Goal: Information Seeking & Learning: Learn about a topic

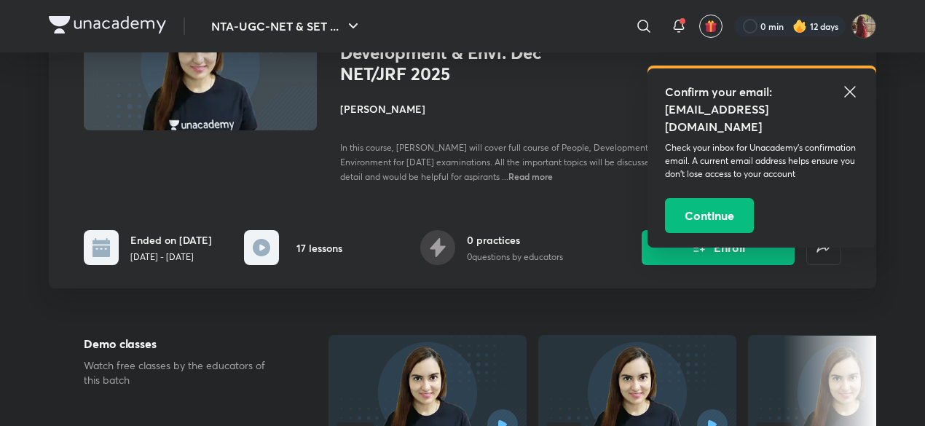
scroll to position [118, 0]
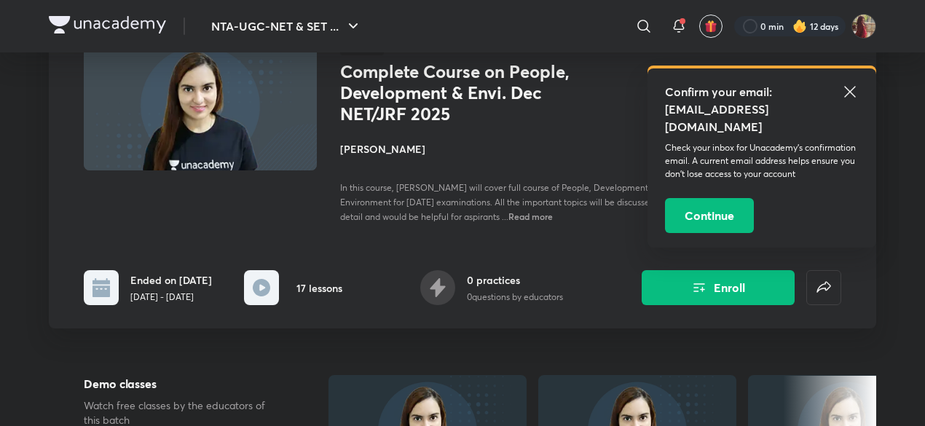
click at [849, 91] on icon at bounding box center [850, 91] width 11 height 11
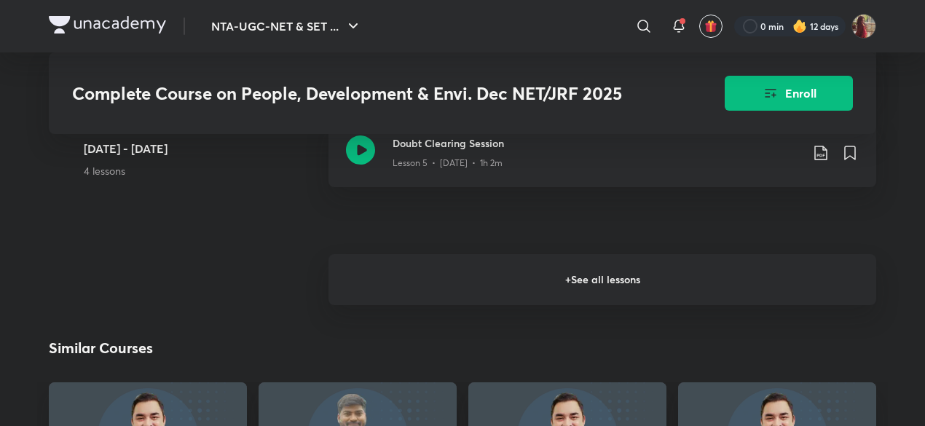
scroll to position [1430, 0]
click at [500, 286] on h6 "+ See all lessons" at bounding box center [603, 279] width 548 height 51
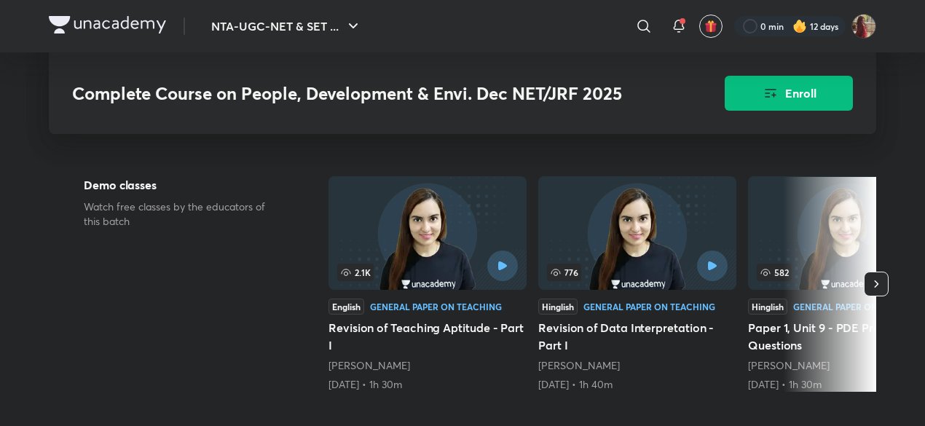
scroll to position [0, 0]
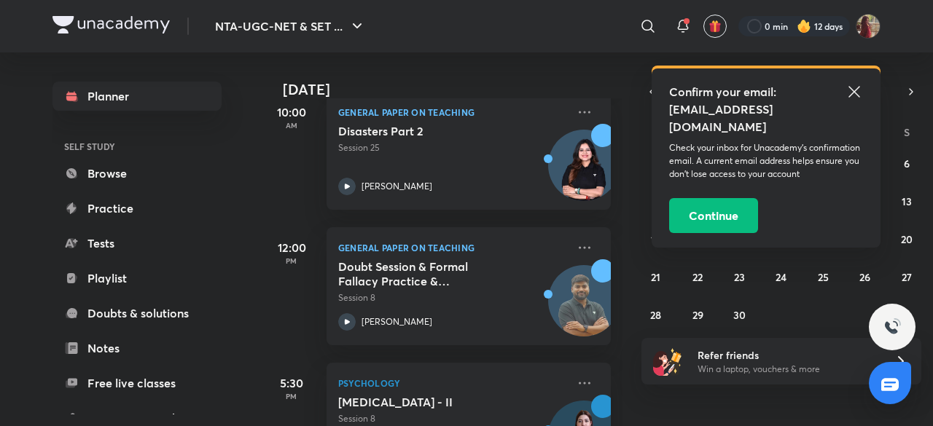
scroll to position [439, 0]
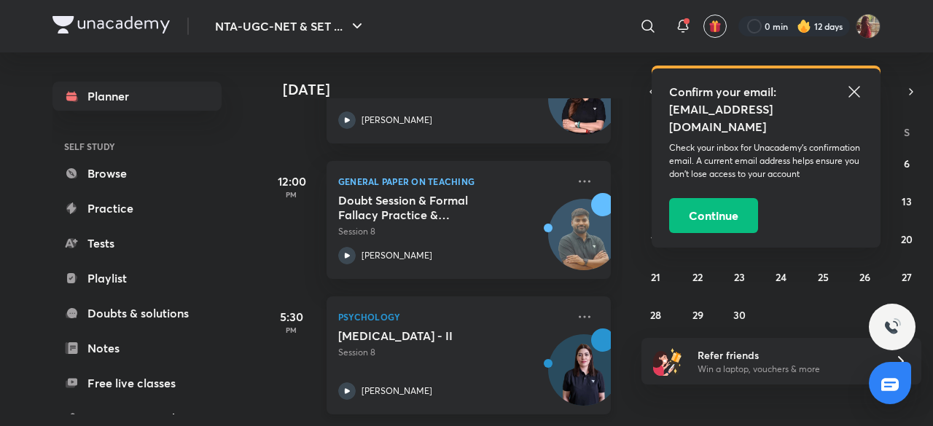
click at [357, 385] on div "[PERSON_NAME]" at bounding box center [452, 391] width 229 height 17
click at [344, 384] on icon at bounding box center [346, 391] width 17 height 17
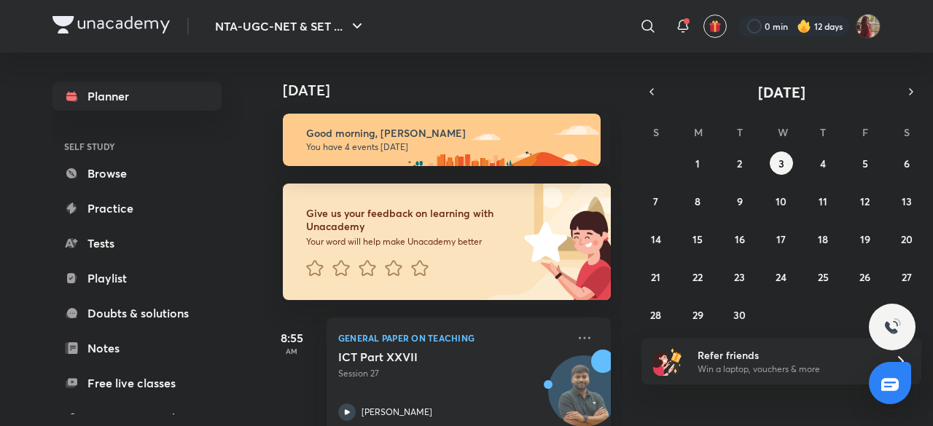
scroll to position [439, 0]
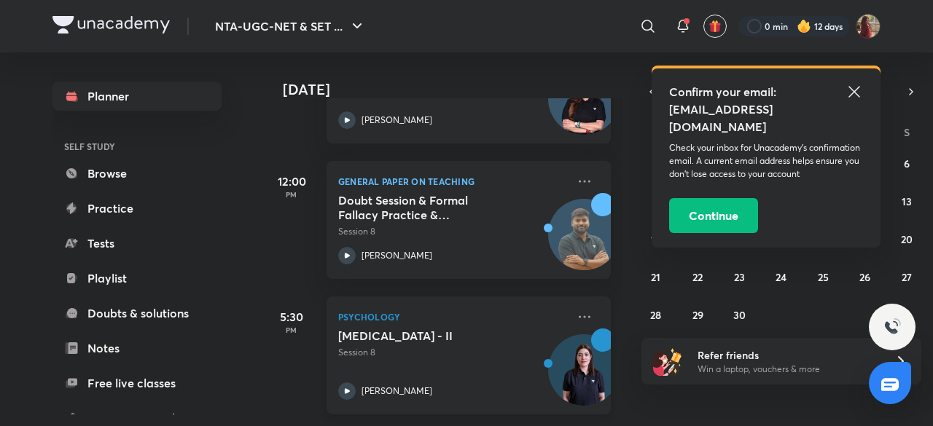
click at [349, 383] on icon at bounding box center [346, 391] width 17 height 17
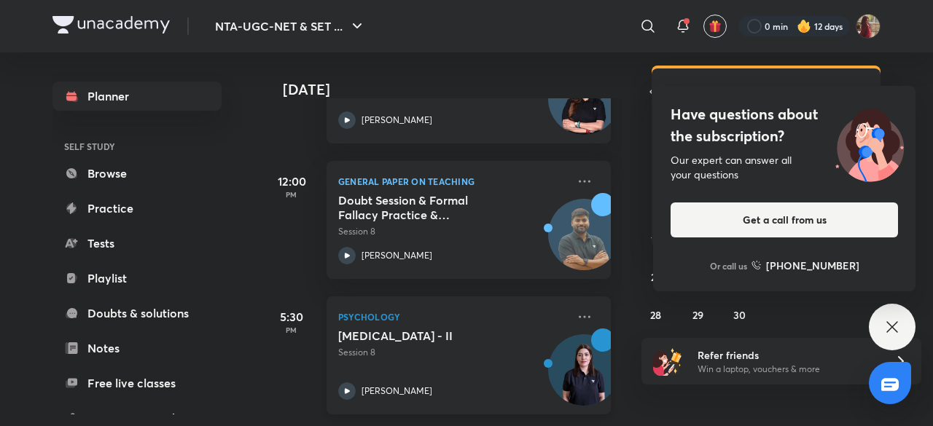
click at [351, 383] on icon at bounding box center [346, 391] width 17 height 17
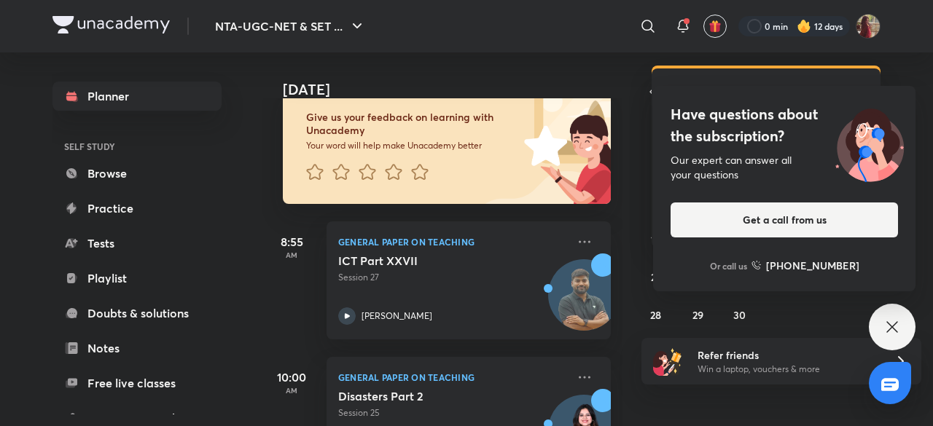
scroll to position [95, 0]
click at [350, 317] on icon at bounding box center [346, 316] width 17 height 17
click at [680, 29] on icon at bounding box center [682, 24] width 9 height 9
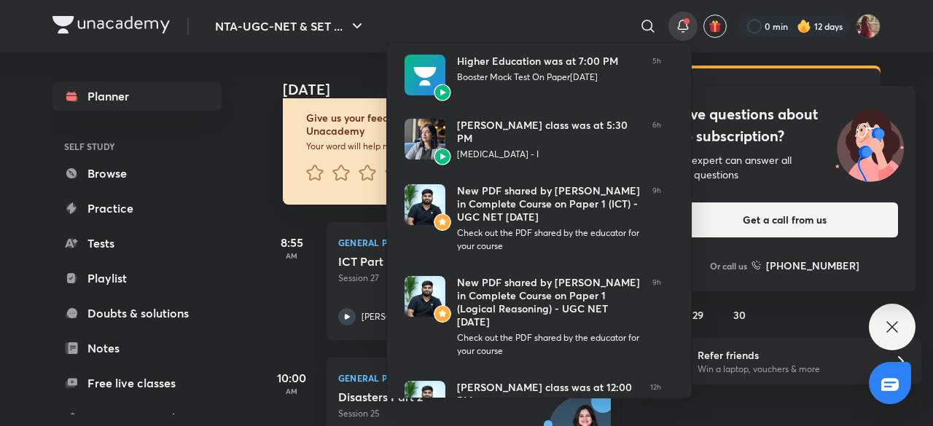
click at [291, 84] on div at bounding box center [466, 213] width 933 height 426
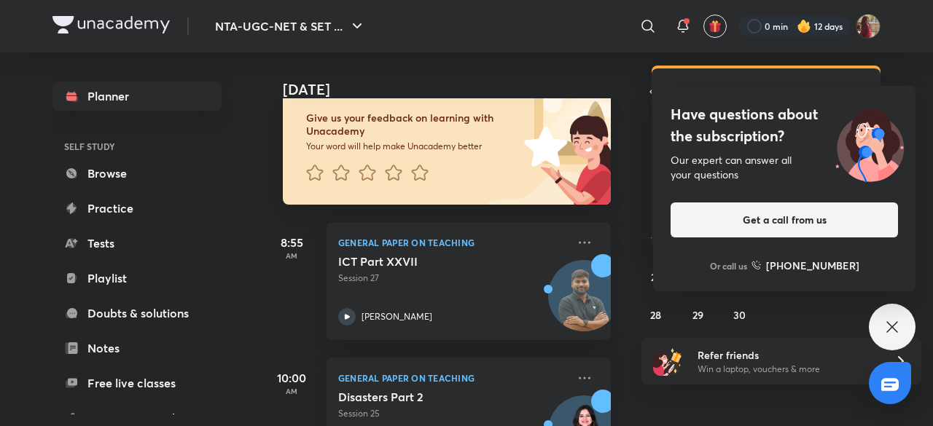
click at [896, 318] on icon at bounding box center [891, 326] width 17 height 17
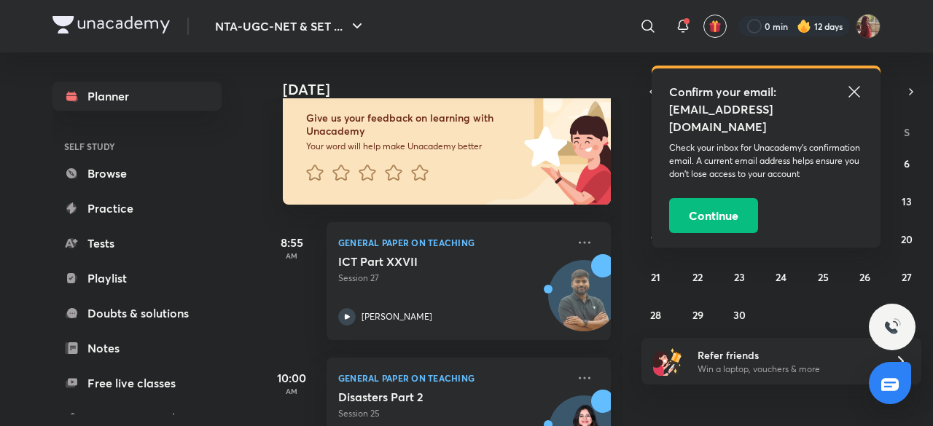
click at [858, 89] on icon at bounding box center [853, 91] width 17 height 17
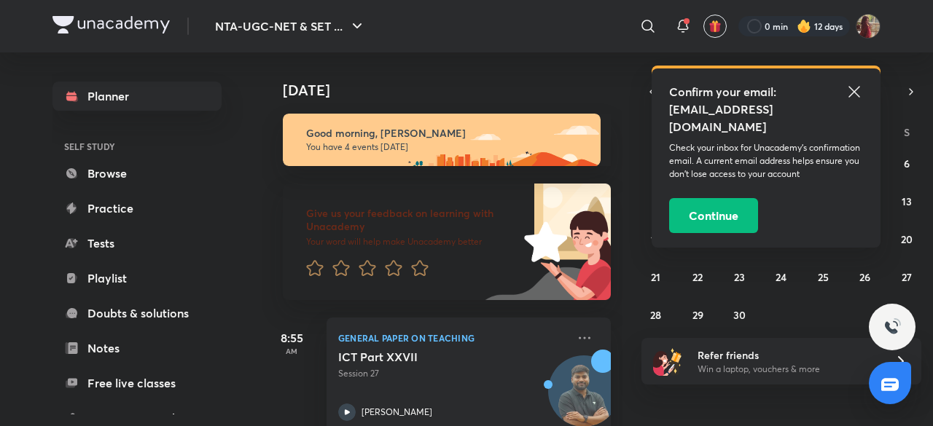
click at [851, 90] on icon at bounding box center [853, 91] width 11 height 11
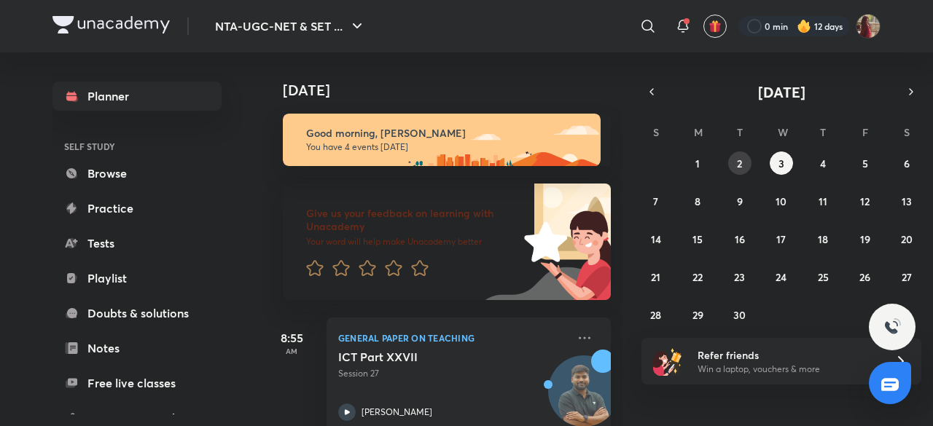
click at [735, 162] on button "2" at bounding box center [739, 163] width 23 height 23
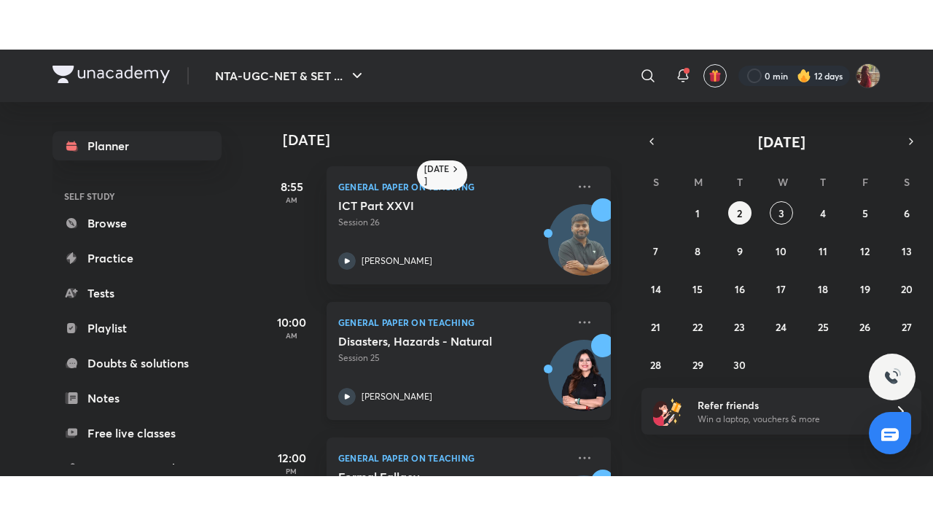
scroll to position [334, 0]
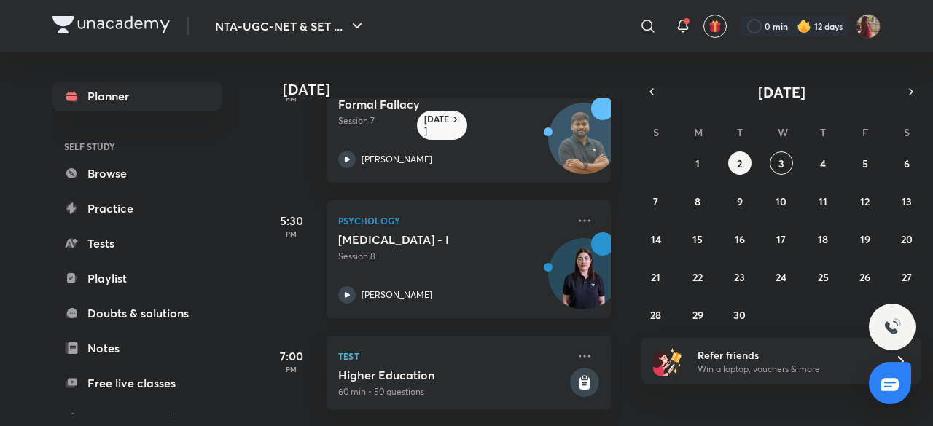
click at [349, 286] on icon at bounding box center [346, 294] width 17 height 17
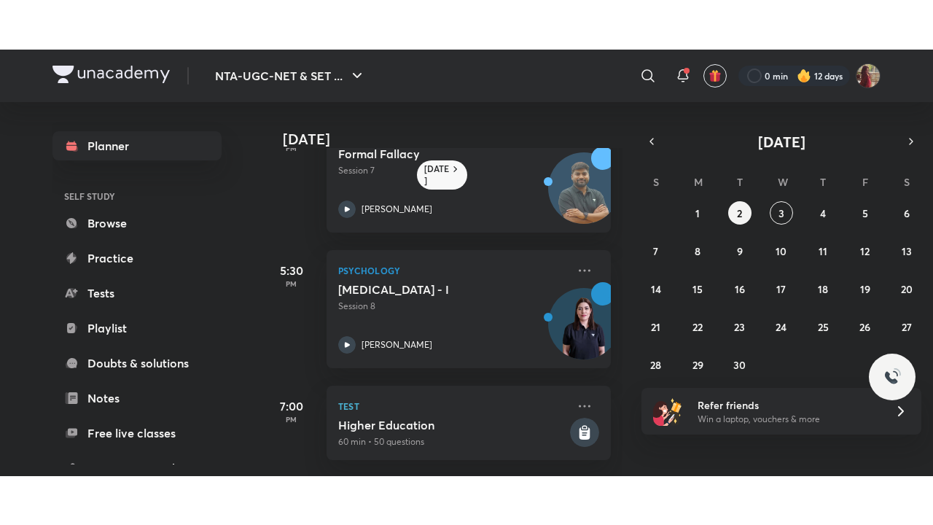
scroll to position [236, 0]
